Goal: Information Seeking & Learning: Learn about a topic

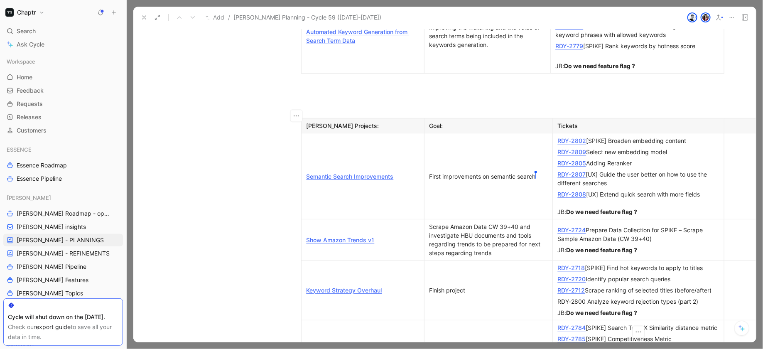
scroll to position [858, 0]
click at [358, 288] on link "Keyword Strategy Overhaul" at bounding box center [344, 291] width 76 height 7
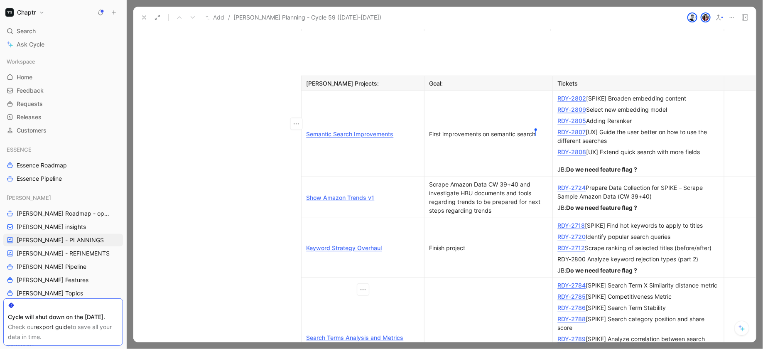
scroll to position [904, 0]
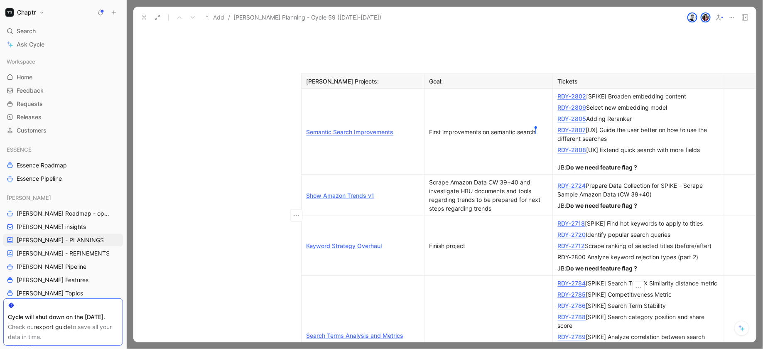
drag, startPoint x: 695, startPoint y: 284, endPoint x: 604, endPoint y: 199, distance: 124.3
drag, startPoint x: 589, startPoint y: 156, endPoint x: 706, endPoint y: 270, distance: 162.4
click at [706, 276] on td "RDY-2784 [SPIKE] Search Term X Similarity distance metric RDY-2785 [SPIKE] Comp…" at bounding box center [638, 336] width 172 height 120
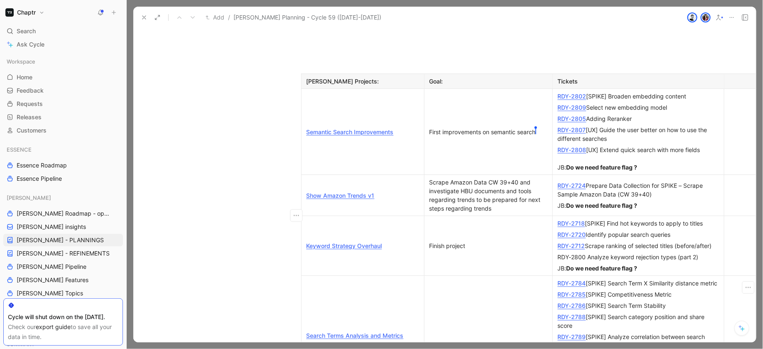
click at [568, 279] on div "RDY-2784 [SPIKE] Search Term X Similarity distance metric" at bounding box center [638, 283] width 161 height 9
click at [567, 280] on link "RDY-2784" at bounding box center [572, 283] width 28 height 7
click at [576, 280] on link "RDY-2784" at bounding box center [572, 283] width 28 height 7
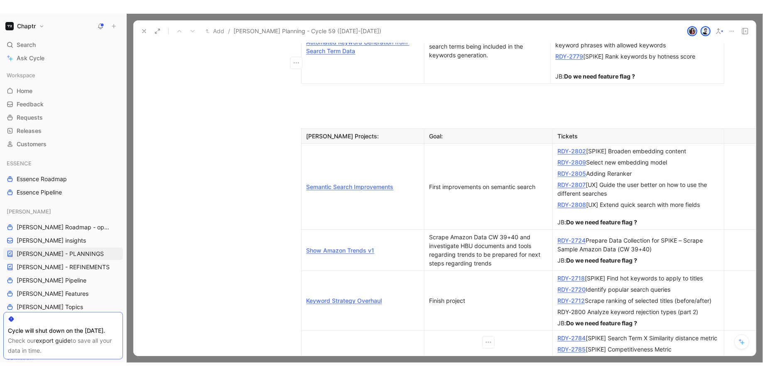
scroll to position [862, 0]
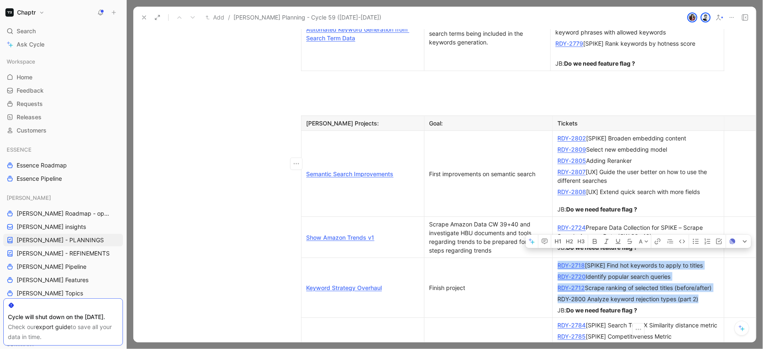
drag, startPoint x: 718, startPoint y: 163, endPoint x: 559, endPoint y: 163, distance: 158.6
click at [559, 283] on div "RDY-2712 Scrape ranking of selected titles (before/after)" at bounding box center [638, 287] width 161 height 9
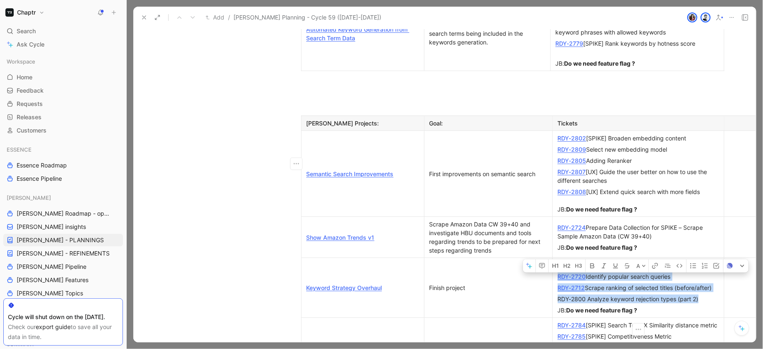
drag, startPoint x: 715, startPoint y: 160, endPoint x: 555, endPoint y: 161, distance: 159.9
click at [555, 282] on p "RDY-2712 Scrape ranking of selected titles (before/after)" at bounding box center [638, 287] width 168 height 11
